Goal: Task Accomplishment & Management: Manage account settings

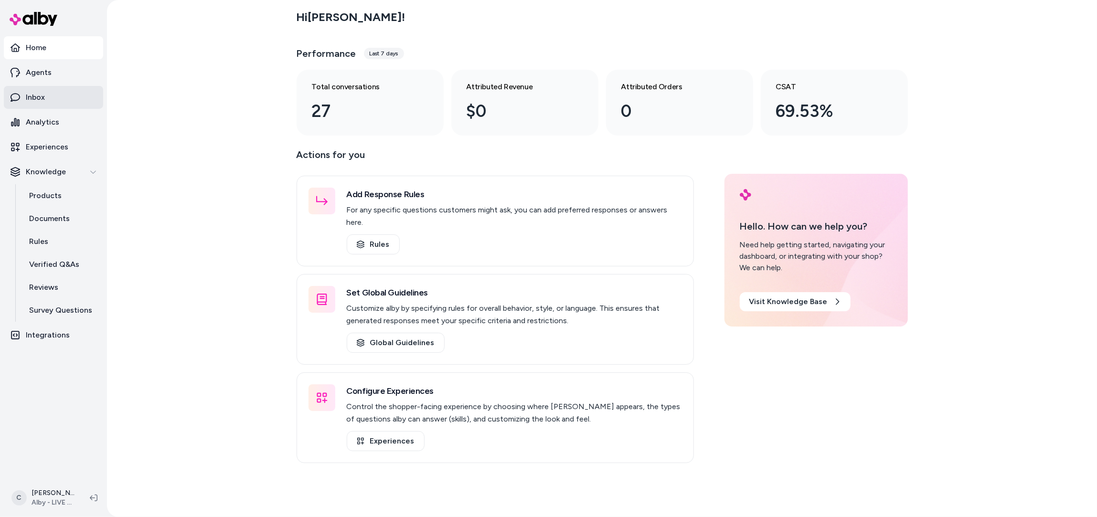
click at [68, 100] on link "Inbox" at bounding box center [53, 97] width 99 height 23
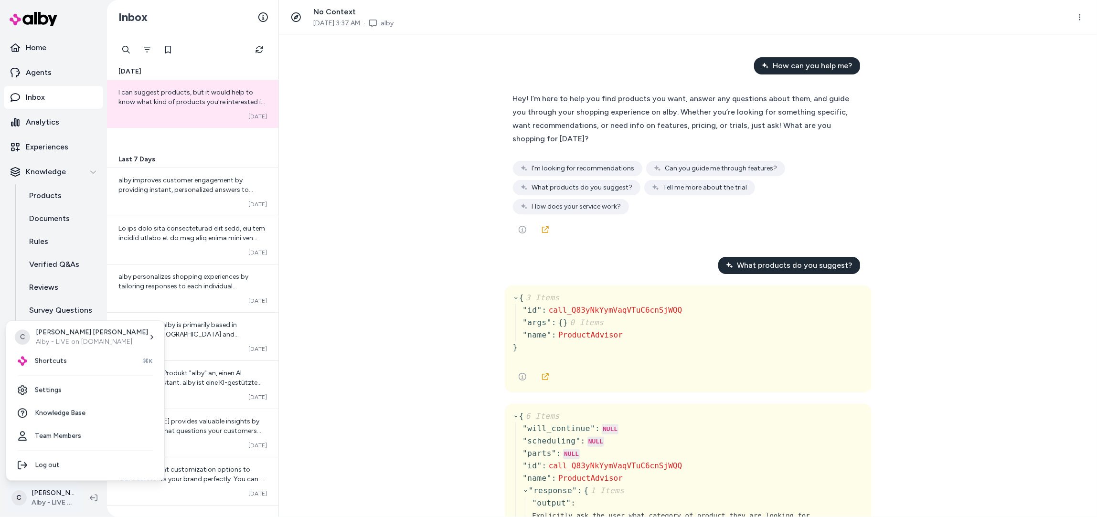
click at [30, 508] on html "Home Agents Inbox Analytics Experiences Knowledge Products Documents Rules Veri…" at bounding box center [548, 258] width 1097 height 517
click at [79, 360] on div "Shortcuts ⌘K" at bounding box center [85, 361] width 150 height 23
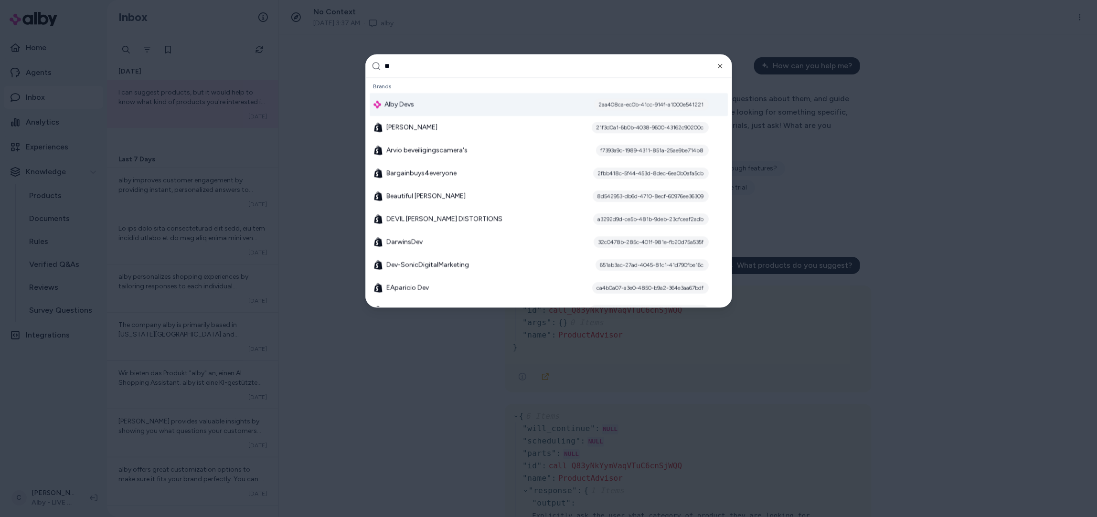
type input "***"
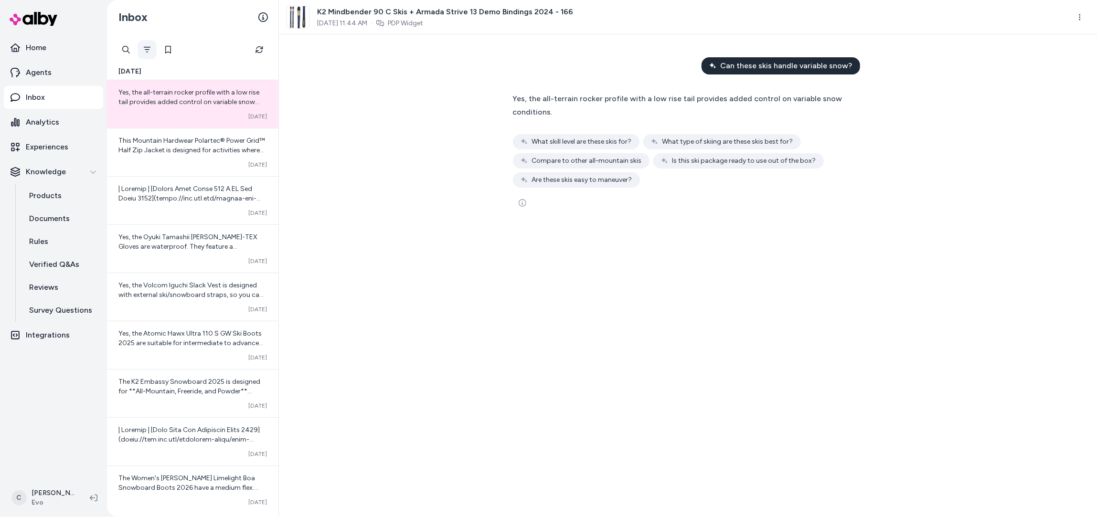
click at [145, 49] on icon "Filter" at bounding box center [147, 50] width 7 height 6
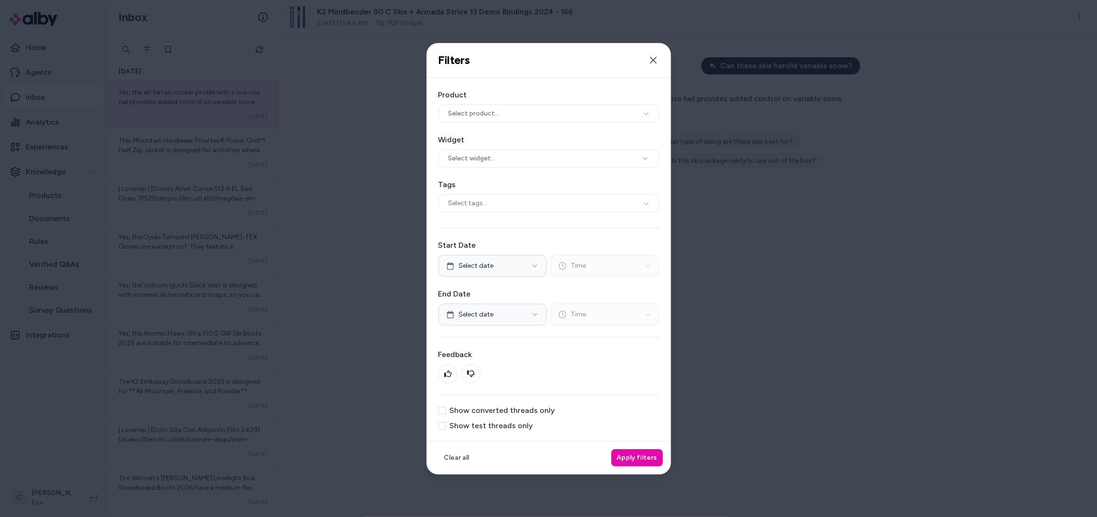
click at [474, 401] on div "Product Select product... Widget Select widget... Tags Select tags... Start Dat…" at bounding box center [549, 260] width 244 height 364
click at [451, 408] on label "Show converted threads only" at bounding box center [503, 411] width 106 height 8
click at [446, 408] on button "Show converted threads only" at bounding box center [443, 411] width 8 height 8
click at [645, 465] on button "Apply filters" at bounding box center [637, 458] width 52 height 17
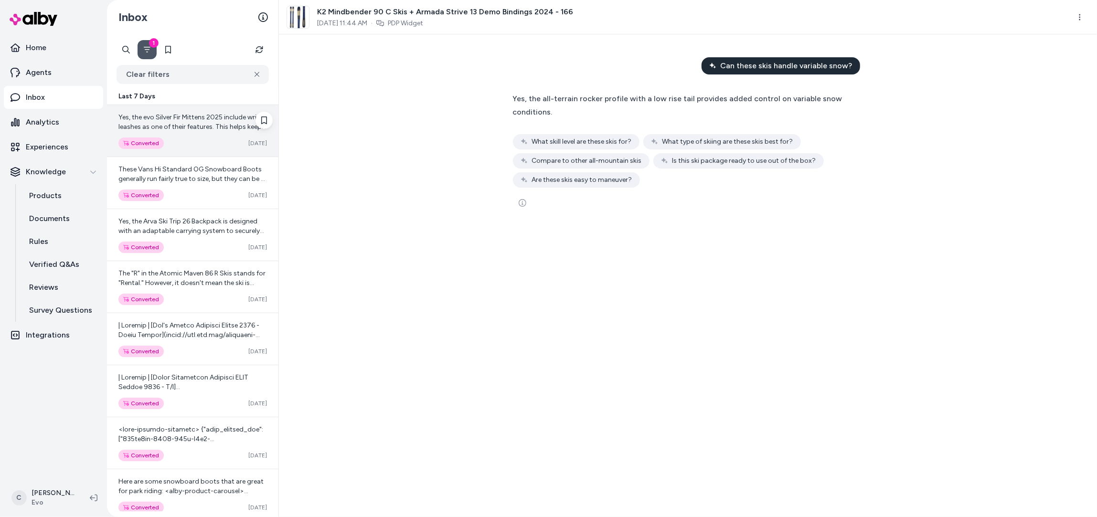
click at [210, 142] on div "Converted [DATE]" at bounding box center [192, 143] width 149 height 11
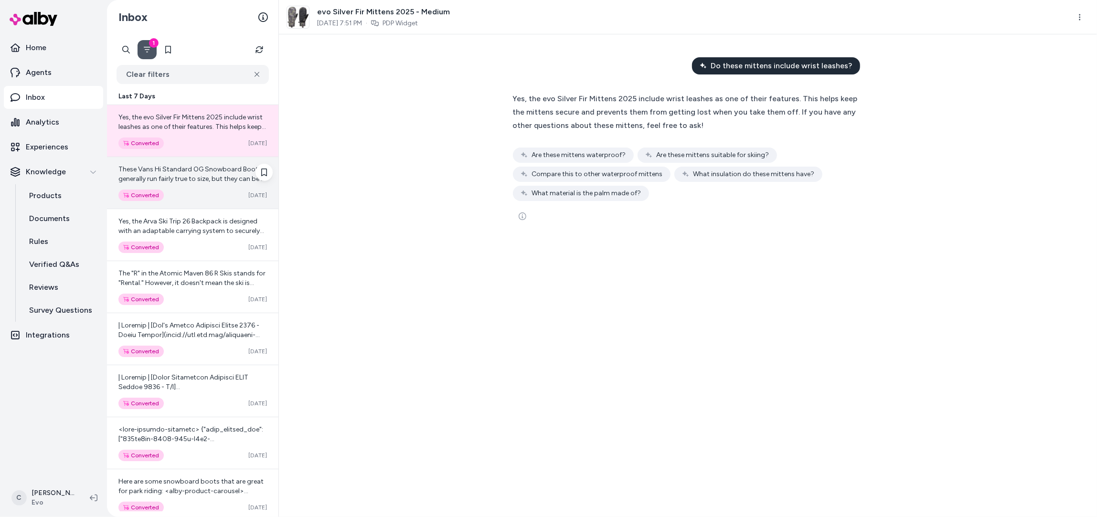
click at [203, 201] on div "These Vans Hi Standard OG Snowboard Boots generally run fairly true to size, bu…" at bounding box center [192, 183] width 171 height 52
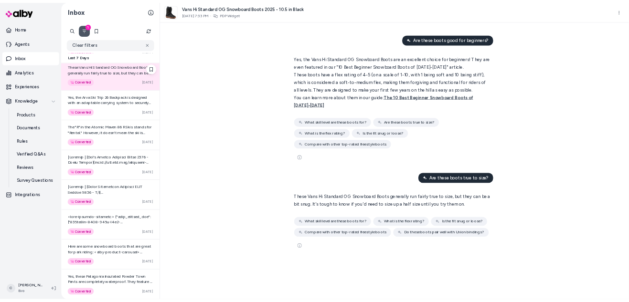
scroll to position [56, 0]
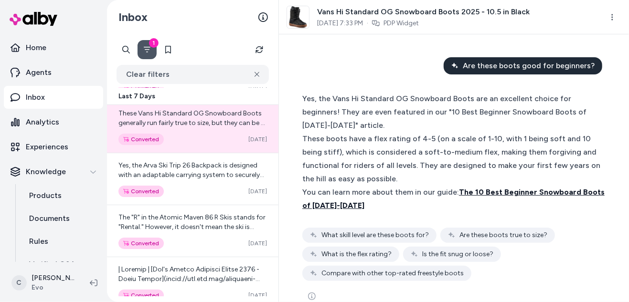
click at [501, 188] on span "The 10 Best Beginner Snowboard Boots of [DATE]-[DATE]" at bounding box center [453, 199] width 302 height 22
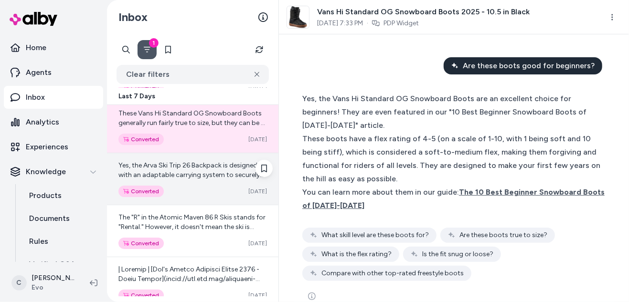
click at [172, 183] on div "Yes, the Arva Ski Trip 26 Backpack is designed with an adaptable carrying syste…" at bounding box center [192, 179] width 171 height 52
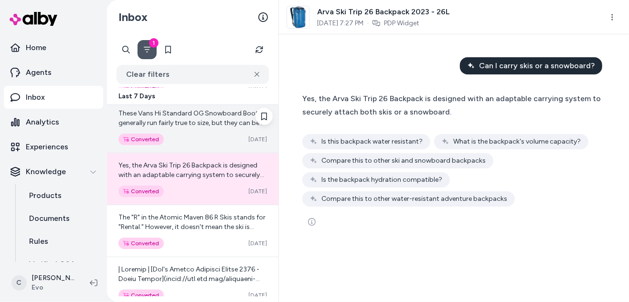
click at [200, 136] on div "Converted [DATE]" at bounding box center [192, 139] width 149 height 11
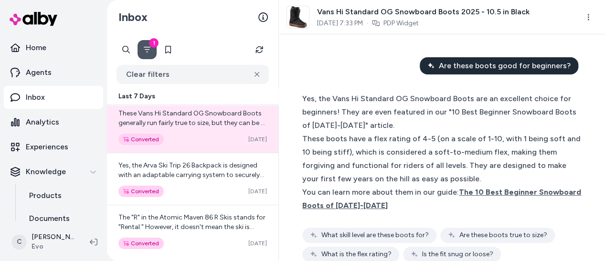
scroll to position [12, 0]
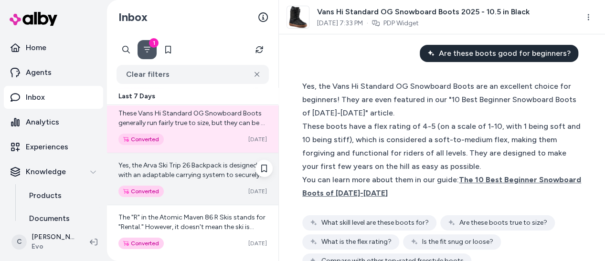
click at [183, 166] on span "Yes, the Arva Ski Trip 26 Backpack is designed with an adaptable carrying syste…" at bounding box center [191, 174] width 146 height 27
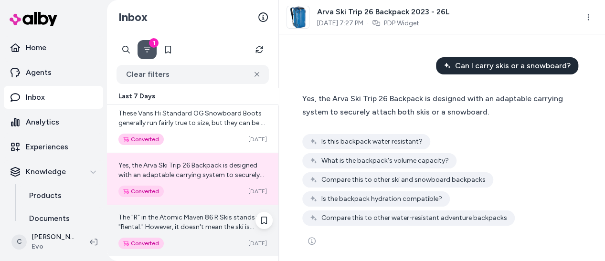
click at [214, 216] on span "The "R" in the Atomic Maven 86 R Skis stands for "Rental." However, it doesn't …" at bounding box center [192, 256] width 148 height 85
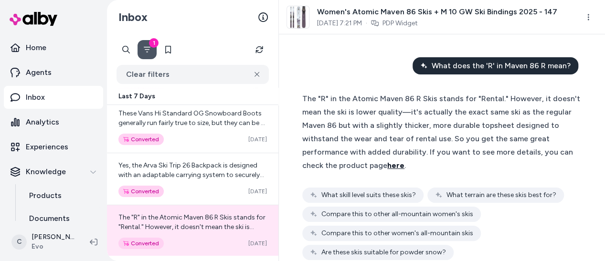
click at [392, 166] on span "here" at bounding box center [395, 165] width 17 height 9
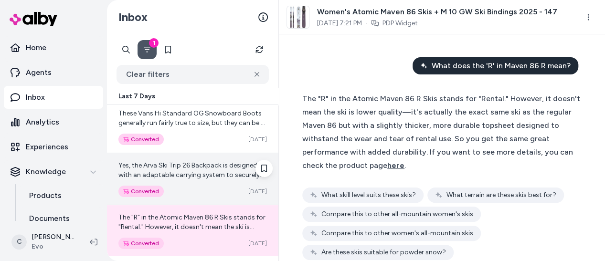
click at [213, 181] on div "Yes, the Arva Ski Trip 26 Backpack is designed with an adaptable carrying syste…" at bounding box center [192, 179] width 171 height 52
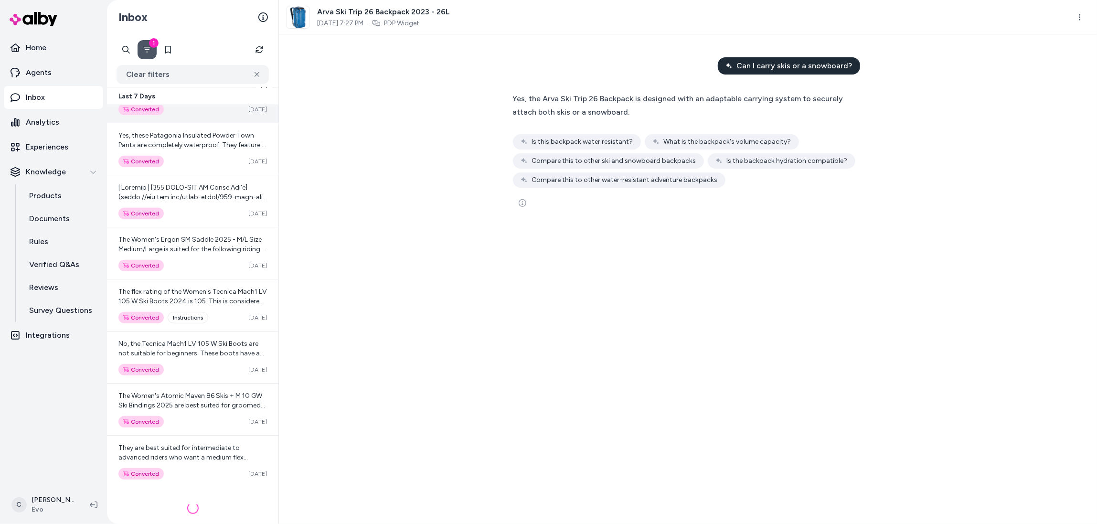
scroll to position [406, 0]
